Goal: Contribute content

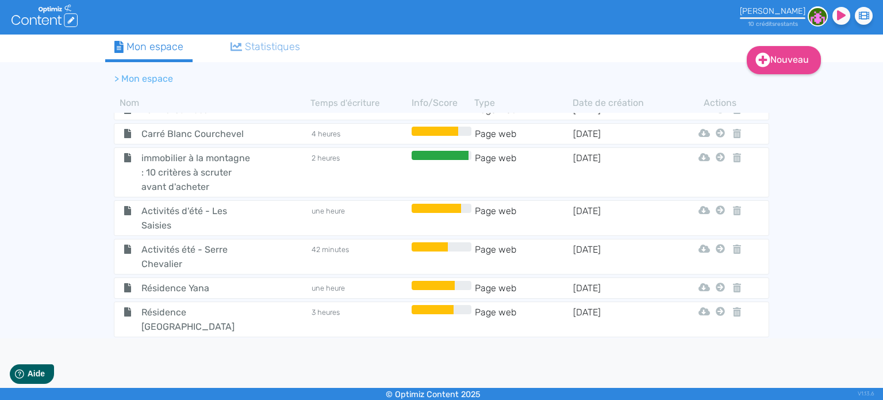
scroll to position [2046, 0]
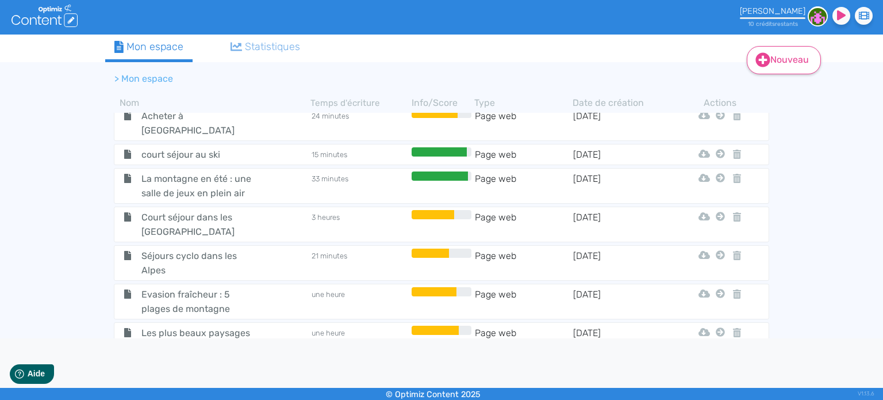
click at [780, 58] on link "Nouveau" at bounding box center [784, 60] width 74 height 28
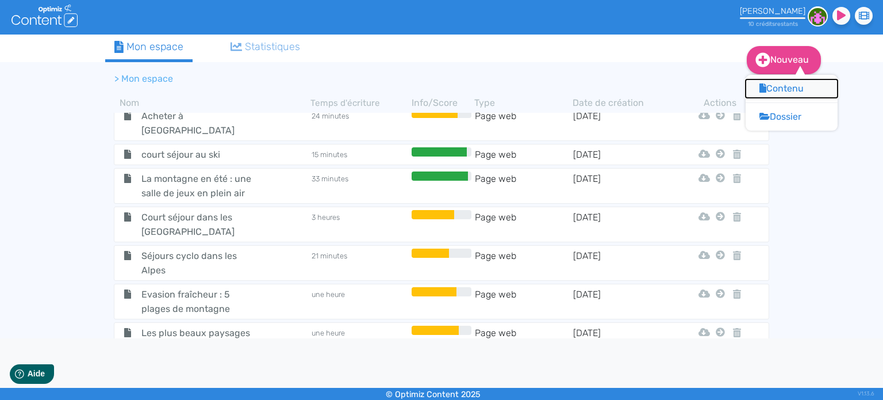
click at [778, 89] on button "Contenu" at bounding box center [792, 88] width 92 height 18
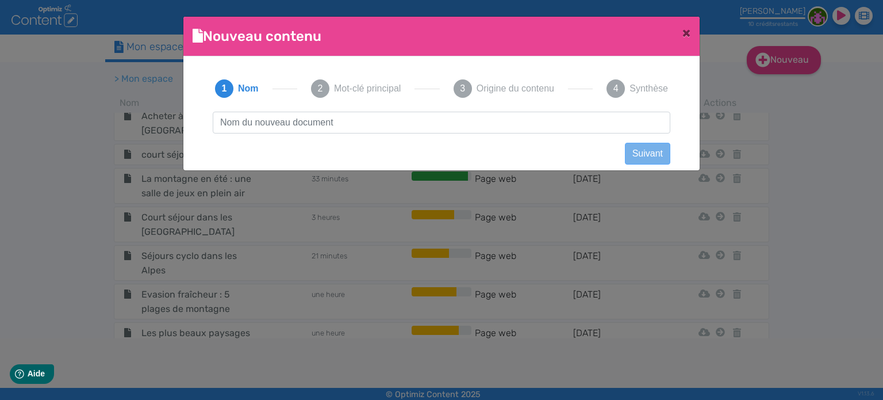
scroll to position [0, 0]
click at [687, 32] on span "×" at bounding box center [686, 33] width 8 height 16
